Goal: Task Accomplishment & Management: Use online tool/utility

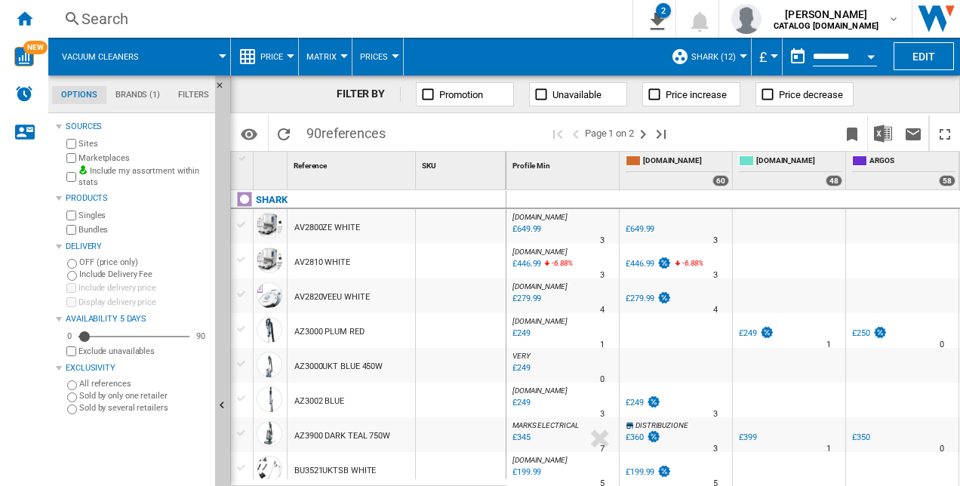
click at [724, 54] on span "SHARK (12)" at bounding box center [714, 57] width 45 height 10
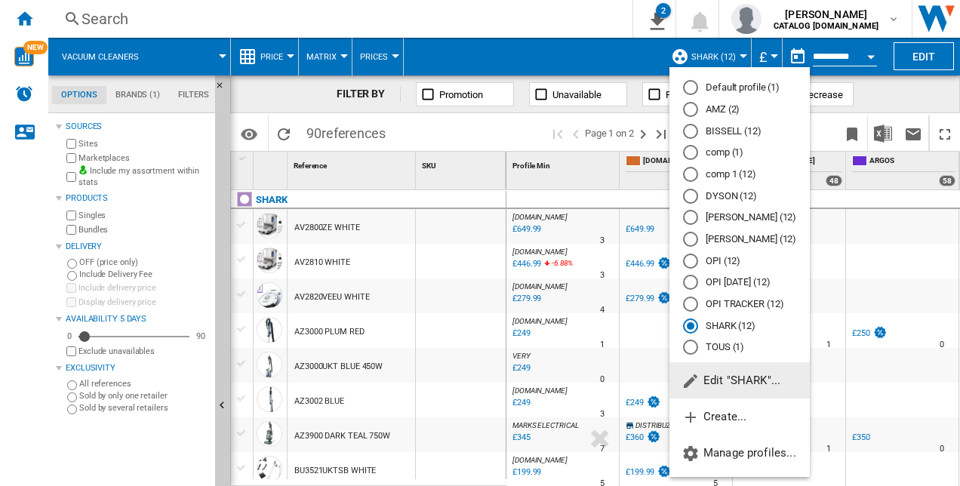
click at [724, 54] on md-backdrop at bounding box center [480, 243] width 960 height 486
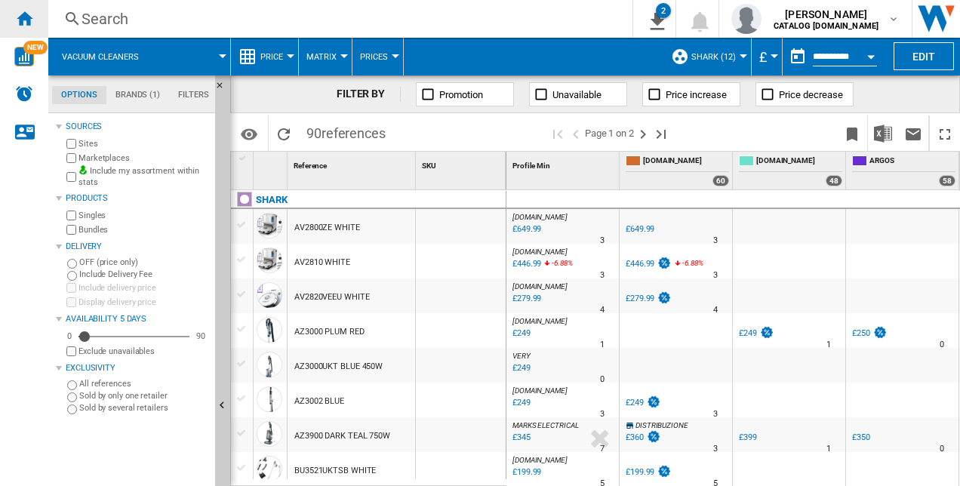
click at [26, 23] on ng-md-icon "Home" at bounding box center [24, 18] width 18 height 18
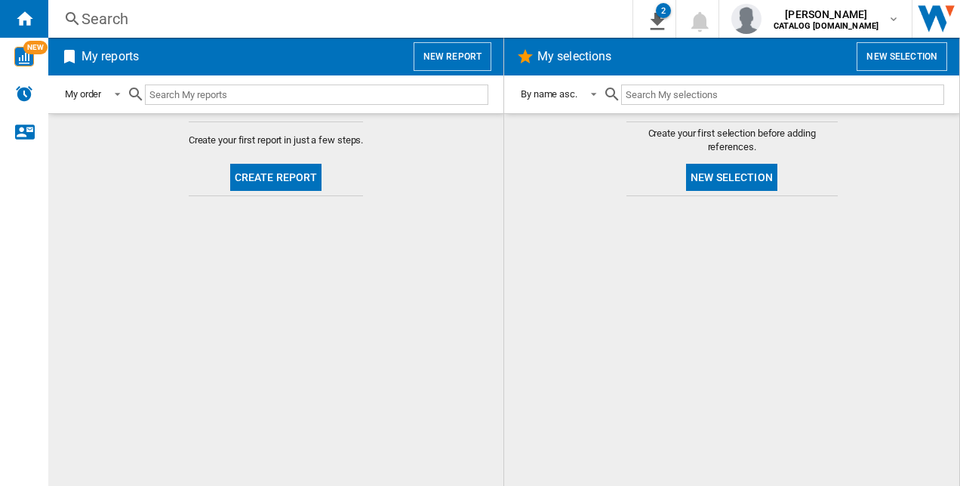
click at [459, 54] on button "New report" at bounding box center [453, 56] width 78 height 29
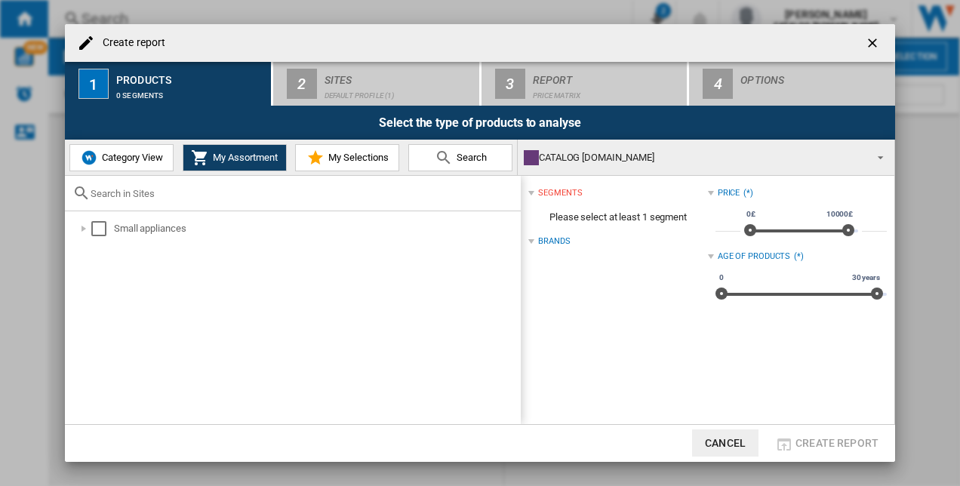
click at [474, 155] on span "Search" at bounding box center [470, 157] width 34 height 11
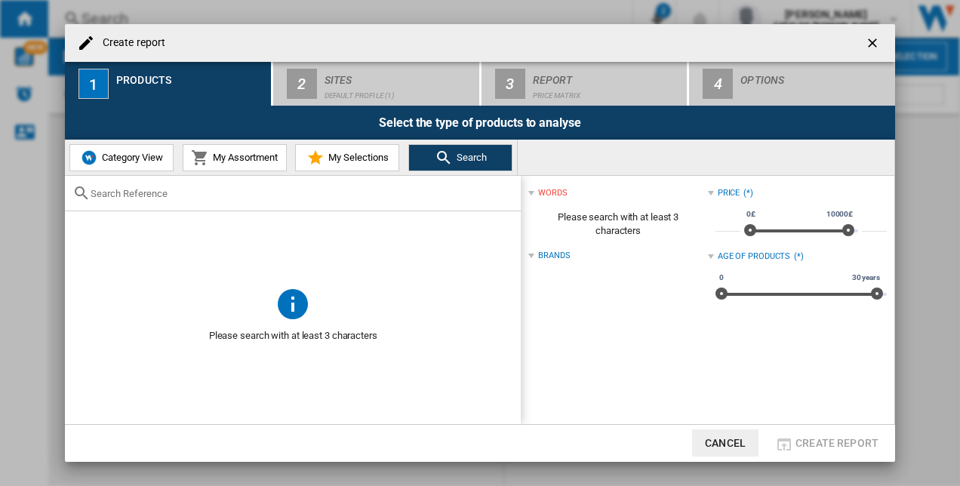
click at [292, 193] on input "Create report ..." at bounding box center [302, 193] width 423 height 11
type input "costco"
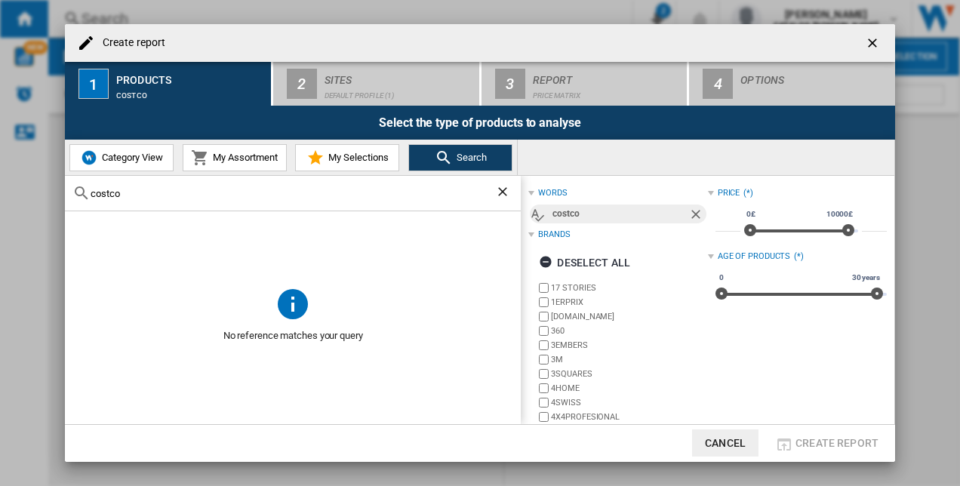
click at [217, 160] on span "My Assortment" at bounding box center [243, 157] width 69 height 11
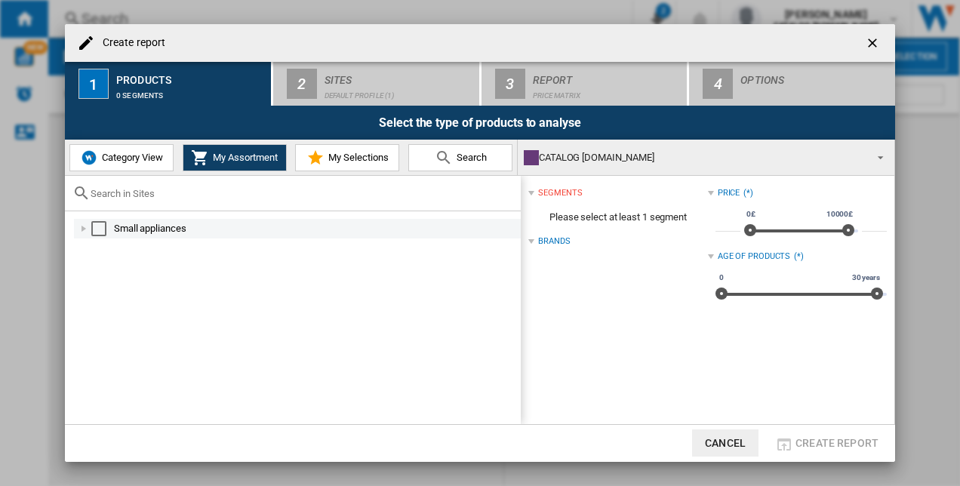
click at [88, 225] on div "Create report ..." at bounding box center [83, 228] width 15 height 15
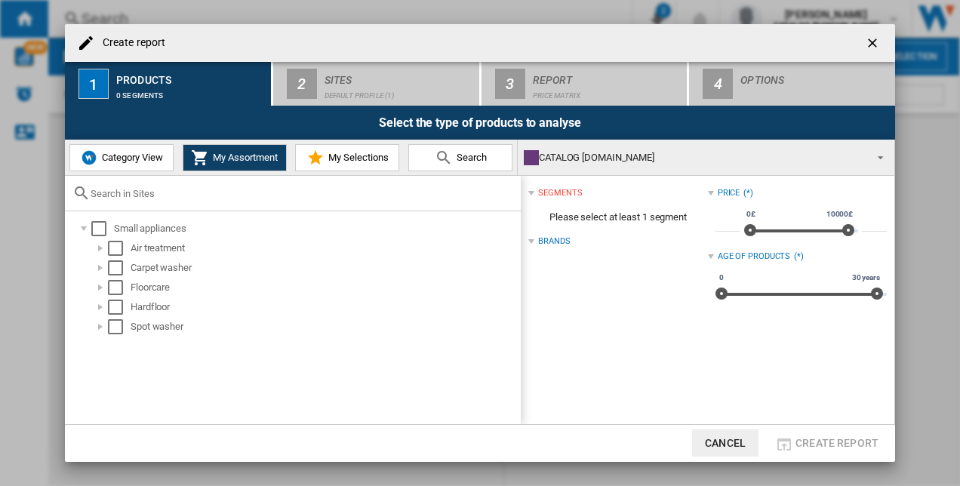
click at [136, 156] on span "Category View" at bounding box center [130, 157] width 65 height 11
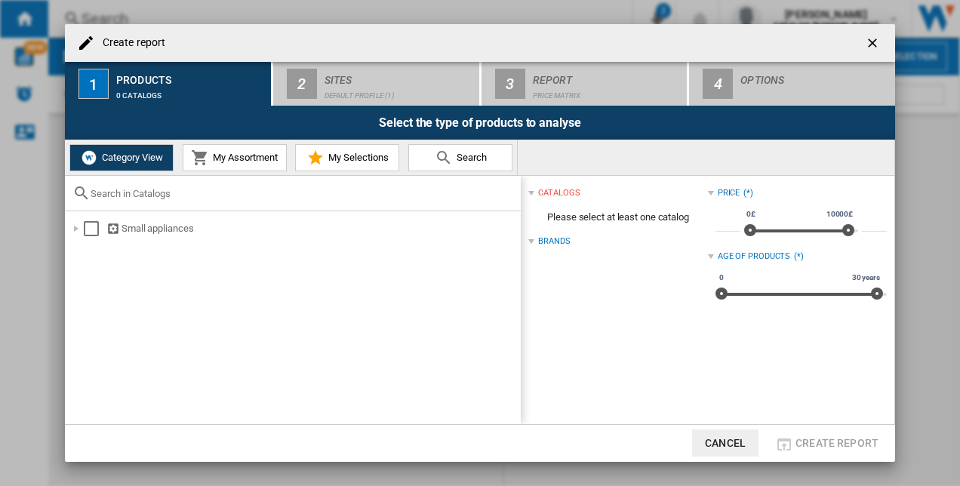
click at [211, 162] on span "My Assortment" at bounding box center [243, 157] width 69 height 11
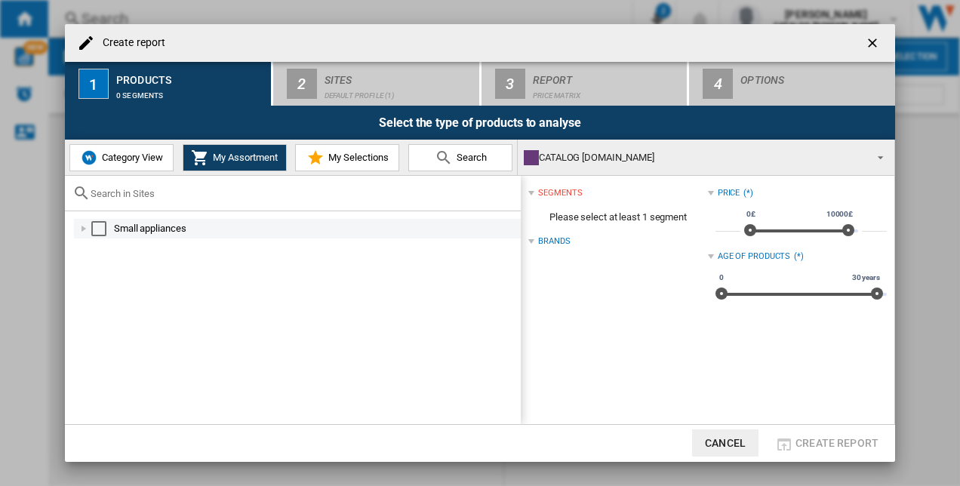
click at [108, 228] on md-checkbox "Select" at bounding box center [102, 228] width 23 height 15
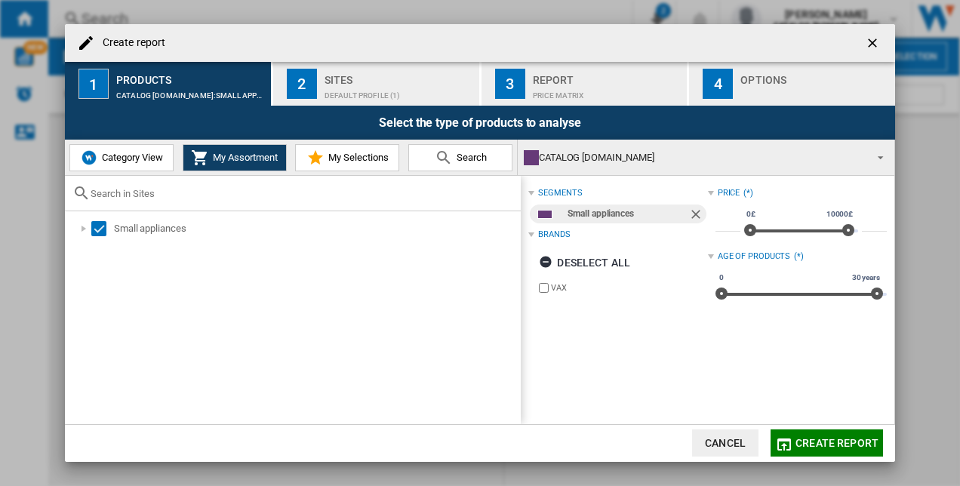
click at [398, 77] on div "Sites" at bounding box center [399, 76] width 149 height 16
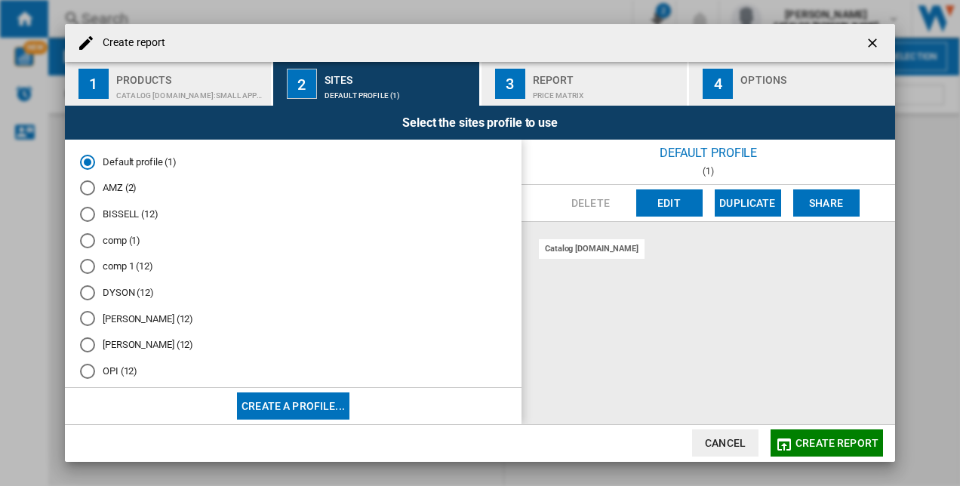
click at [279, 407] on button "Create a profile..." at bounding box center [293, 406] width 113 height 27
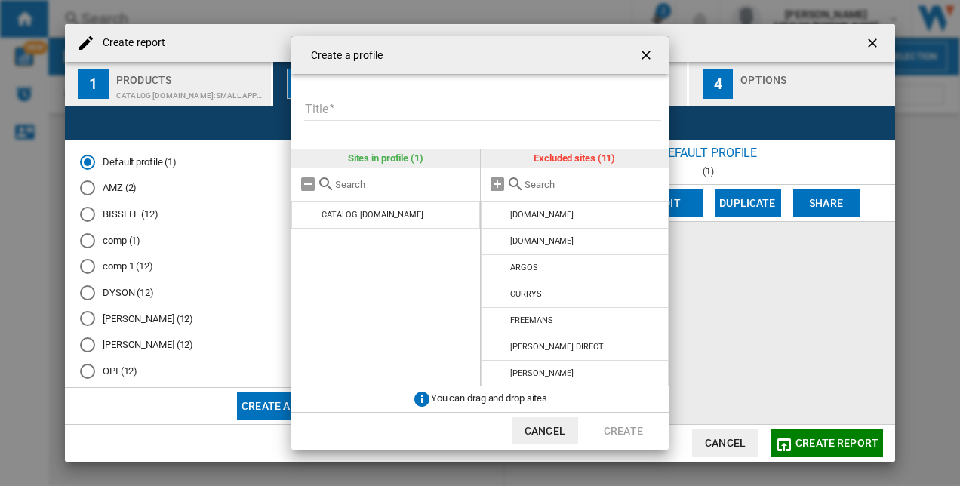
click at [560, 185] on input "text" at bounding box center [593, 184] width 137 height 11
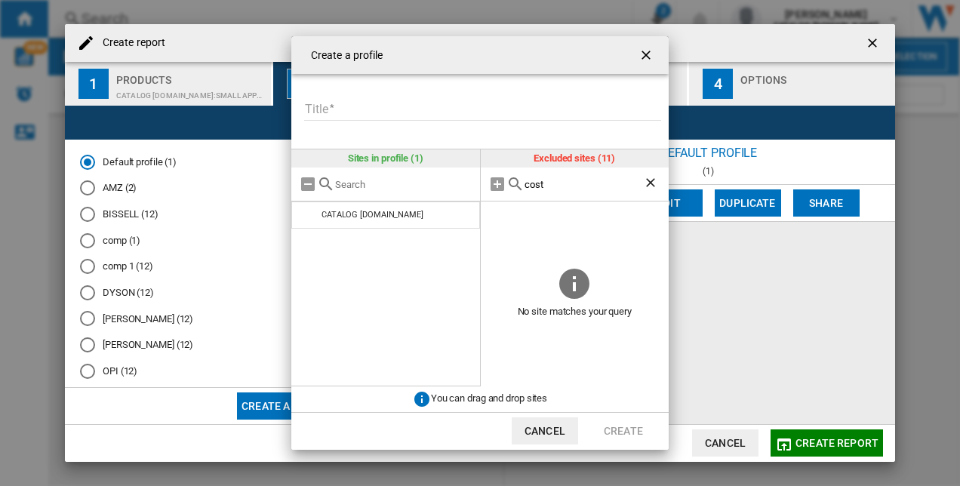
type input "cost"
click at [654, 58] on ng-md-icon "getI18NText('BUTTONS.CLOSE_DIALOG')" at bounding box center [648, 57] width 18 height 18
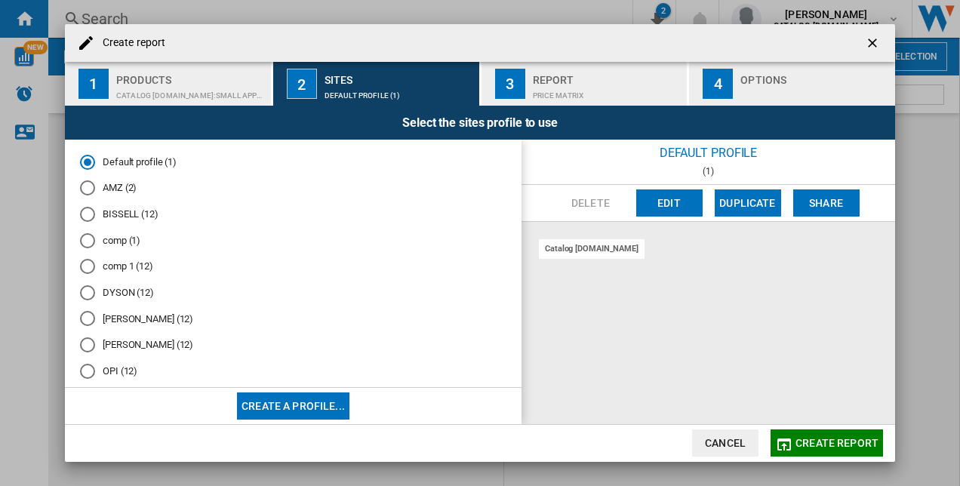
click at [779, 77] on div "Options" at bounding box center [815, 76] width 149 height 16
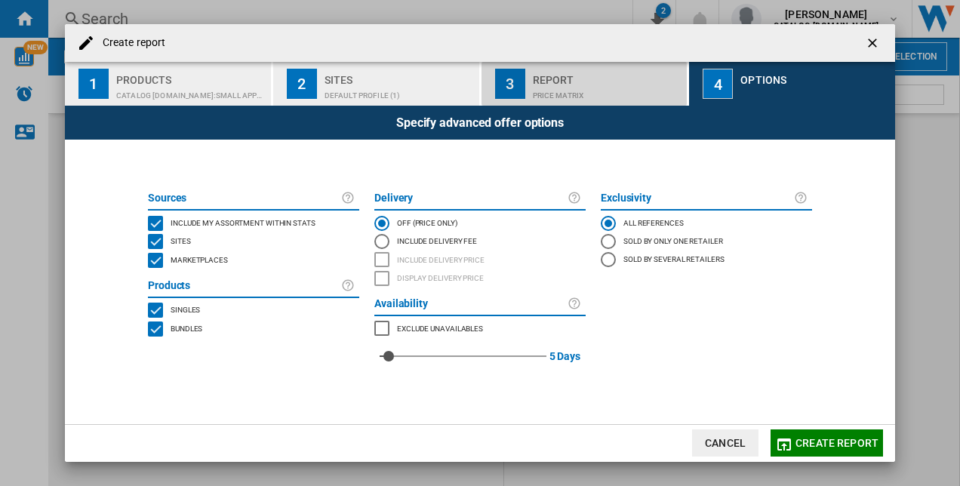
click at [628, 79] on div "Report" at bounding box center [607, 76] width 149 height 16
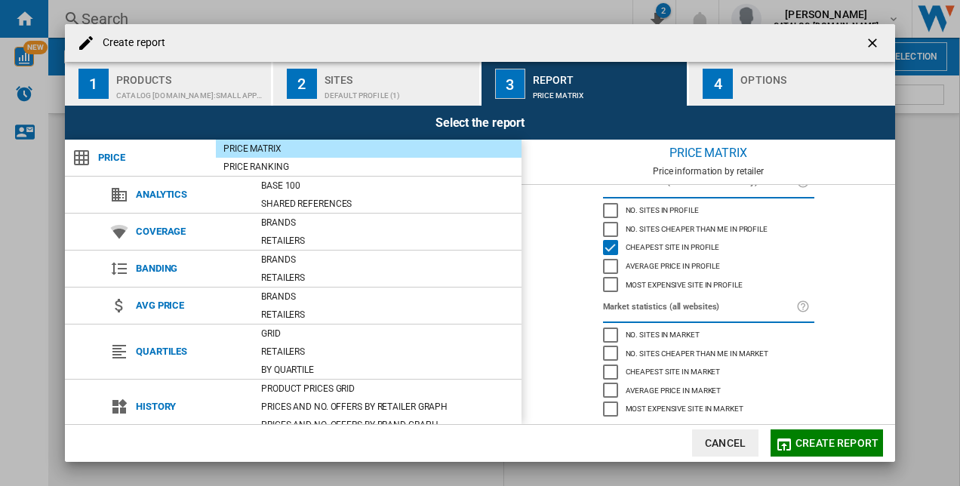
click at [370, 63] on button "2 Sites Default profile (1)" at bounding box center [377, 84] width 208 height 44
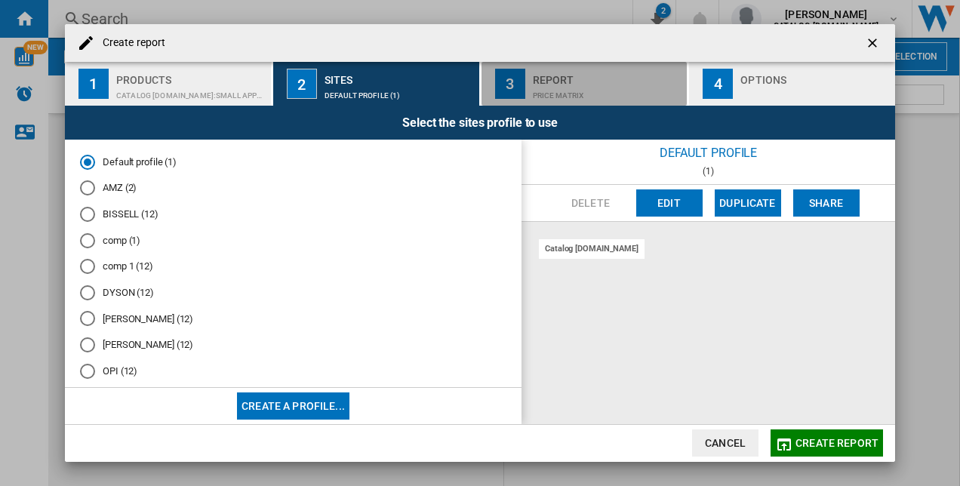
click at [525, 87] on div "3" at bounding box center [510, 84] width 30 height 30
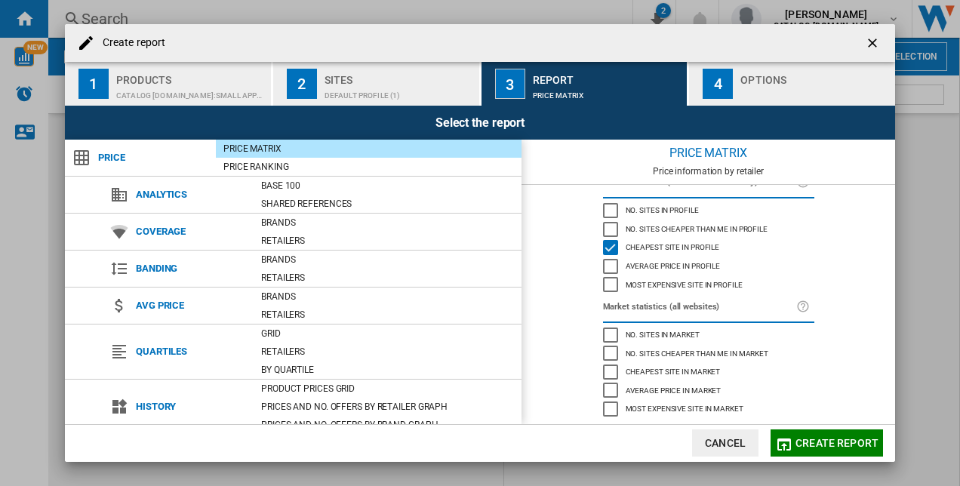
click at [387, 95] on div "Default profile (1)" at bounding box center [399, 92] width 149 height 16
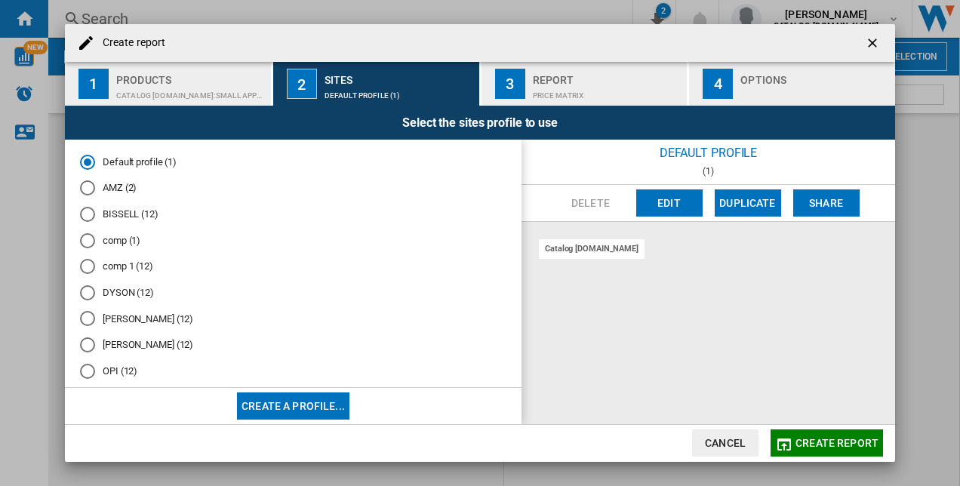
click at [177, 89] on div "CATALOG [DOMAIN_NAME]:Small appliances" at bounding box center [190, 92] width 149 height 16
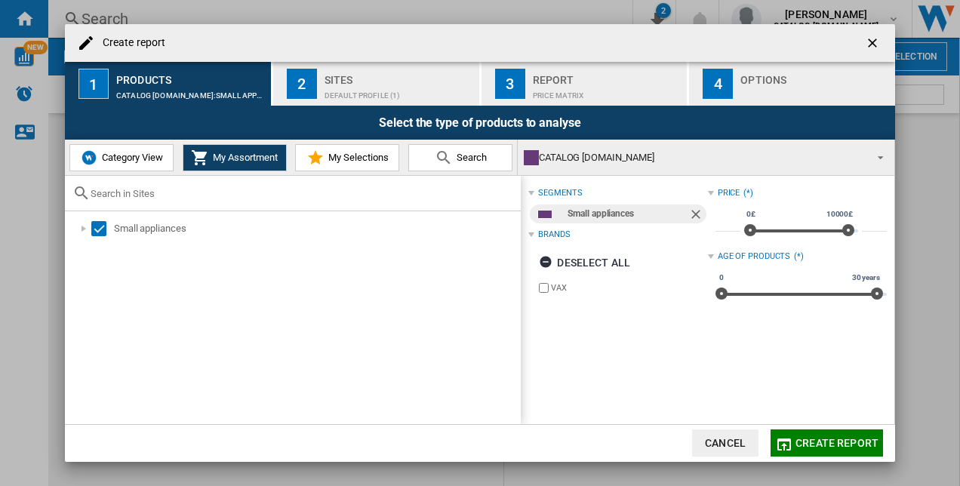
click at [365, 146] on button "My Selections" at bounding box center [347, 157] width 104 height 27
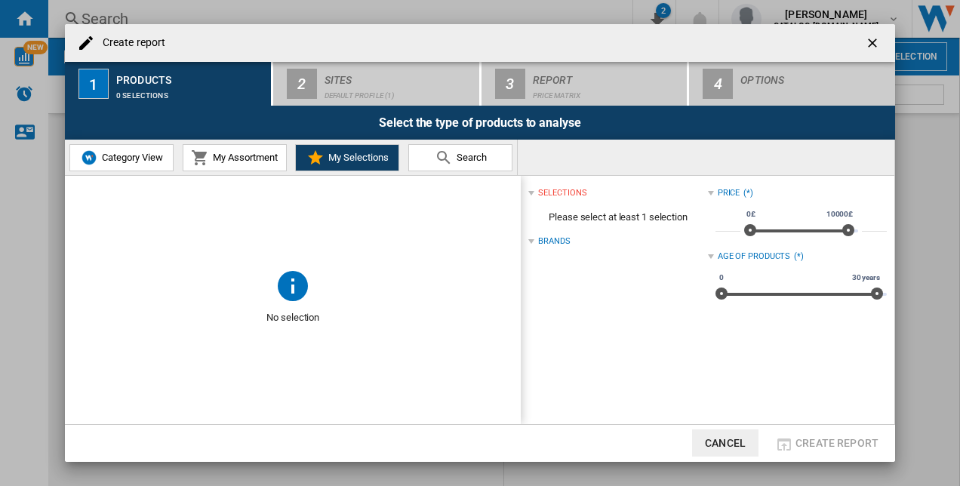
click at [559, 236] on div "Brands" at bounding box center [554, 242] width 32 height 12
click at [867, 39] on ng-md-icon "getI18NText('BUTTONS.CLOSE_DIALOG')" at bounding box center [874, 44] width 18 height 18
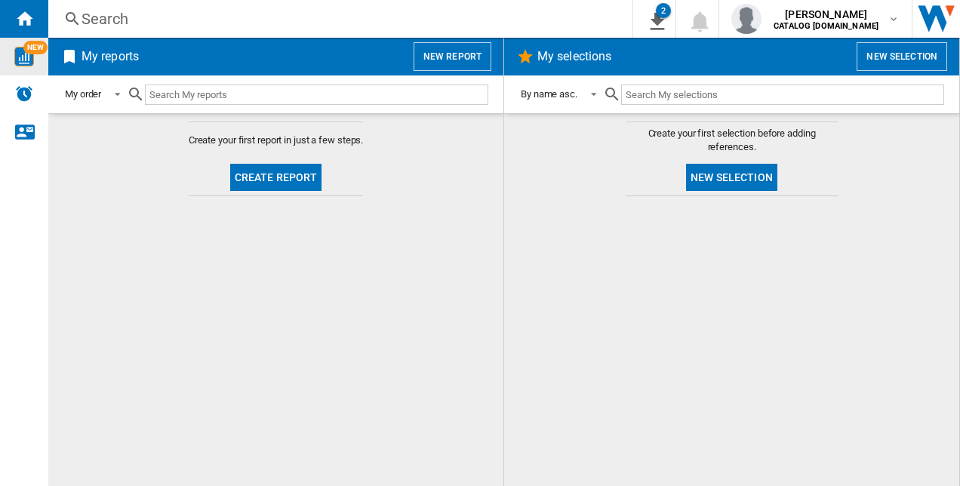
click at [25, 53] on img "WiseCard" at bounding box center [24, 57] width 20 height 20
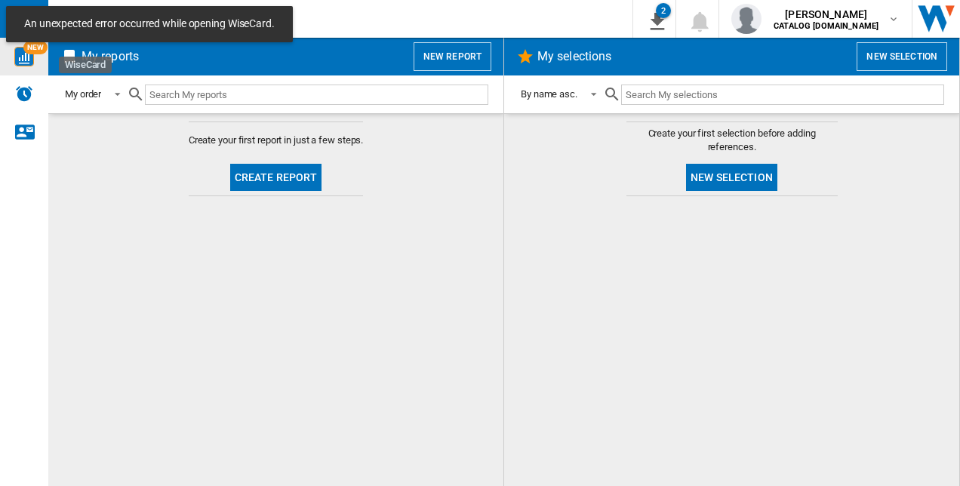
click at [31, 58] on img "WiseCard" at bounding box center [24, 57] width 20 height 20
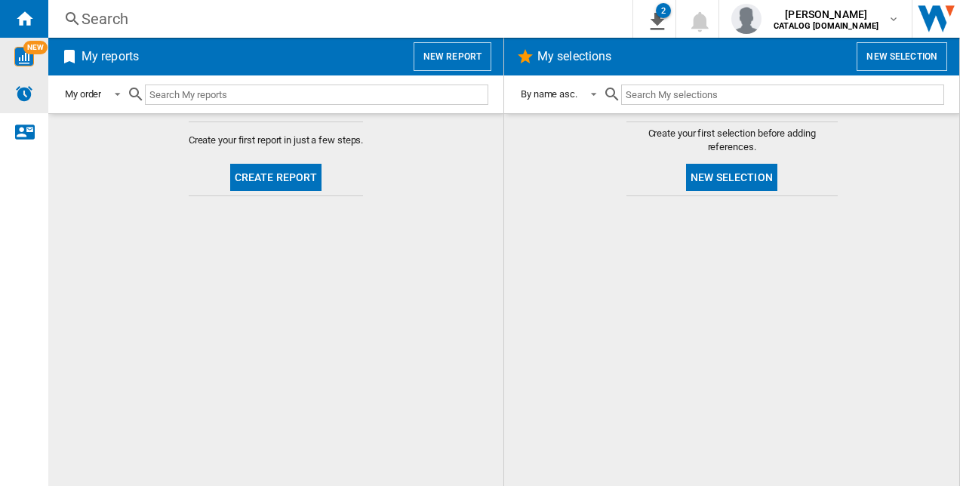
click at [29, 95] on img "Alerts" at bounding box center [24, 94] width 18 height 18
click at [27, 8] on div "Home" at bounding box center [24, 19] width 48 height 38
click at [27, 54] on img "WiseCard" at bounding box center [24, 57] width 20 height 20
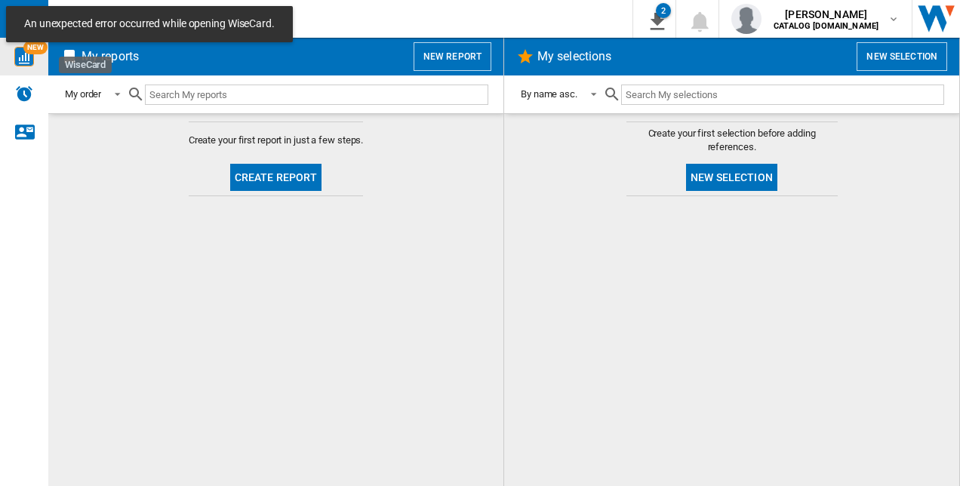
click at [27, 54] on img "WiseCard" at bounding box center [24, 57] width 20 height 20
click at [664, 89] on input "text" at bounding box center [782, 95] width 323 height 20
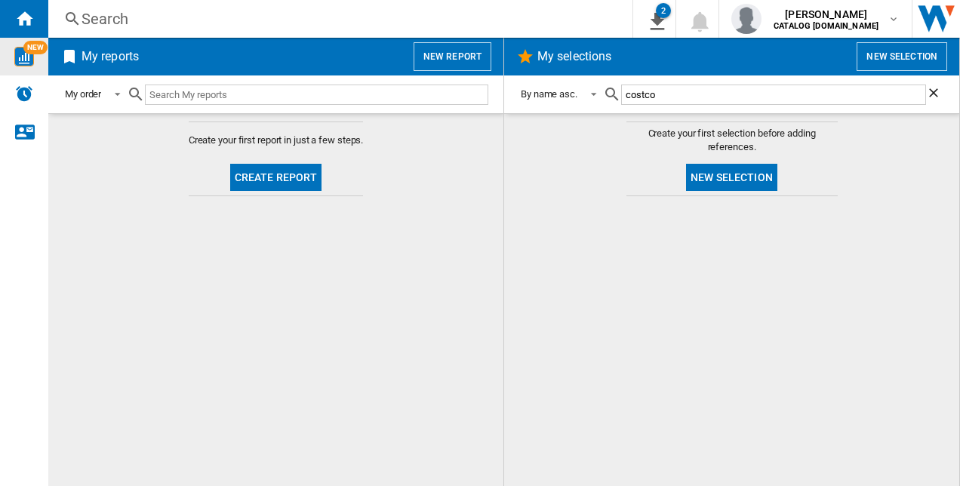
type input "costco"
click at [618, 97] on md-icon at bounding box center [612, 94] width 18 height 18
click at [615, 97] on md-icon at bounding box center [612, 94] width 18 height 18
click at [881, 62] on button "New selection" at bounding box center [902, 56] width 91 height 29
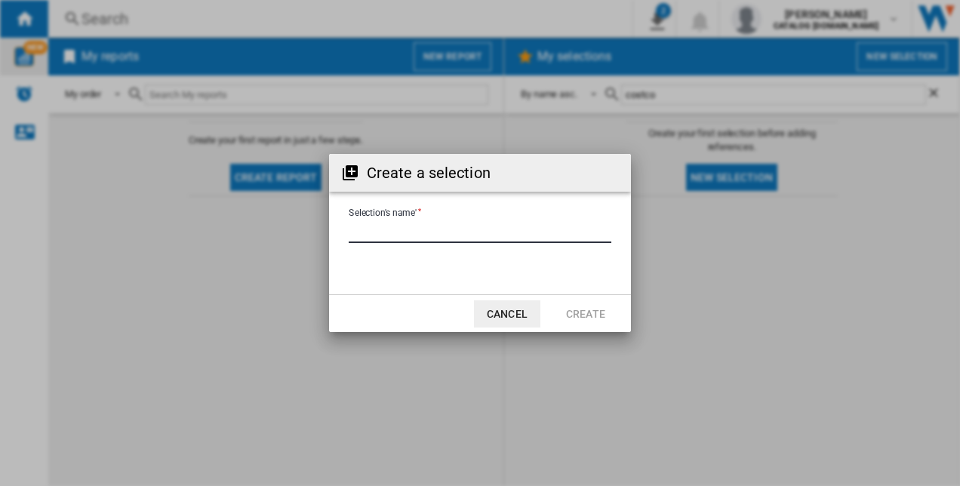
click at [510, 228] on input "Selection's name'" at bounding box center [480, 231] width 263 height 23
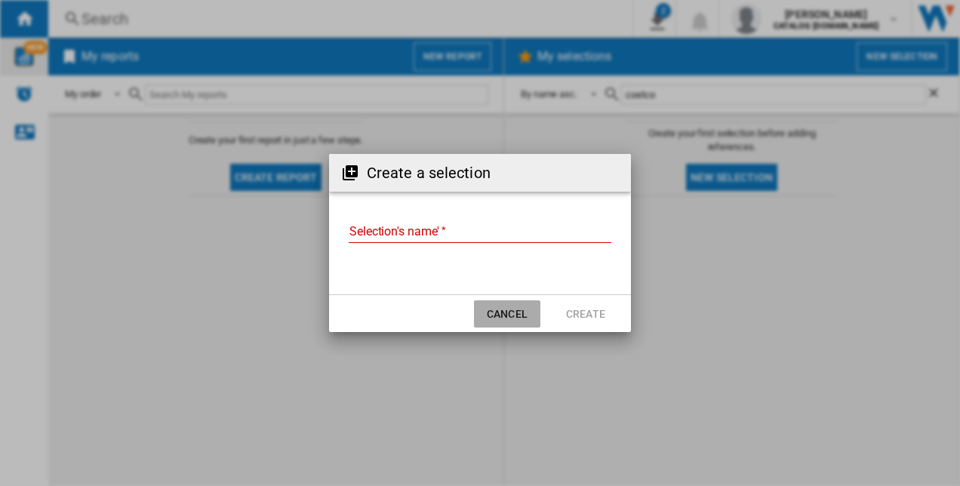
click at [530, 314] on button "Cancel" at bounding box center [507, 314] width 66 height 27
